Goal: Information Seeking & Learning: Learn about a topic

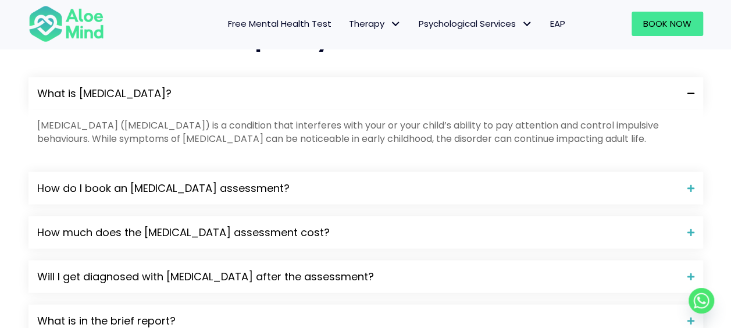
scroll to position [1209, 0]
click at [455, 180] on span "How do I book an [MEDICAL_DATA] assessment?" at bounding box center [357, 187] width 641 height 15
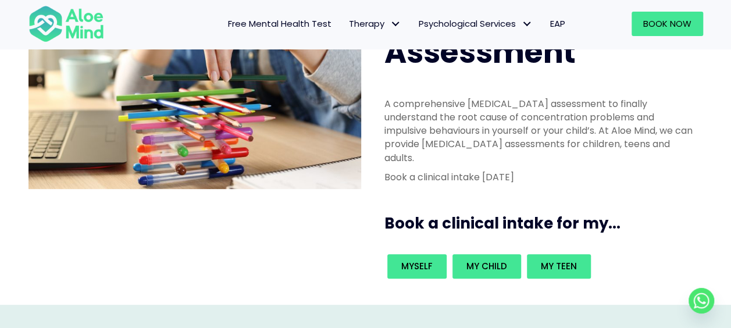
scroll to position [0, 0]
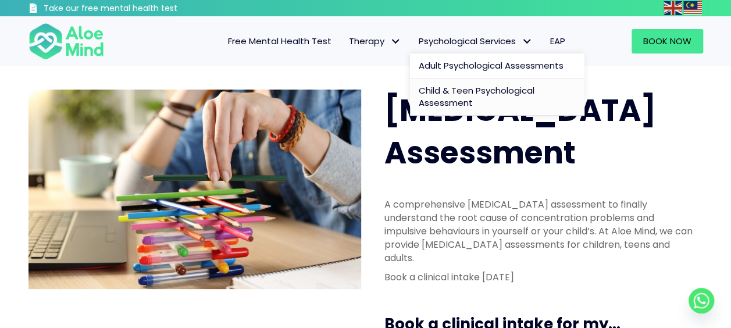
click at [456, 99] on span "Child & Teen Psychological Assessment" at bounding box center [477, 96] width 116 height 25
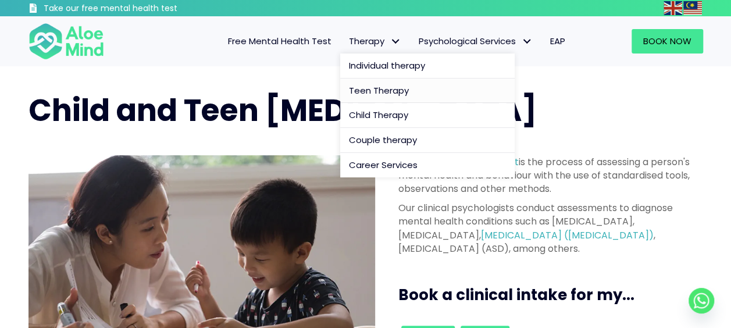
click at [400, 92] on span "Teen Therapy" at bounding box center [379, 90] width 60 height 12
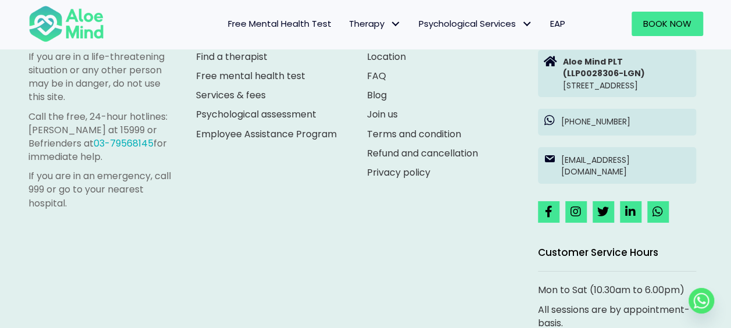
scroll to position [1881, 0]
